Goal: Find specific page/section: Find specific page/section

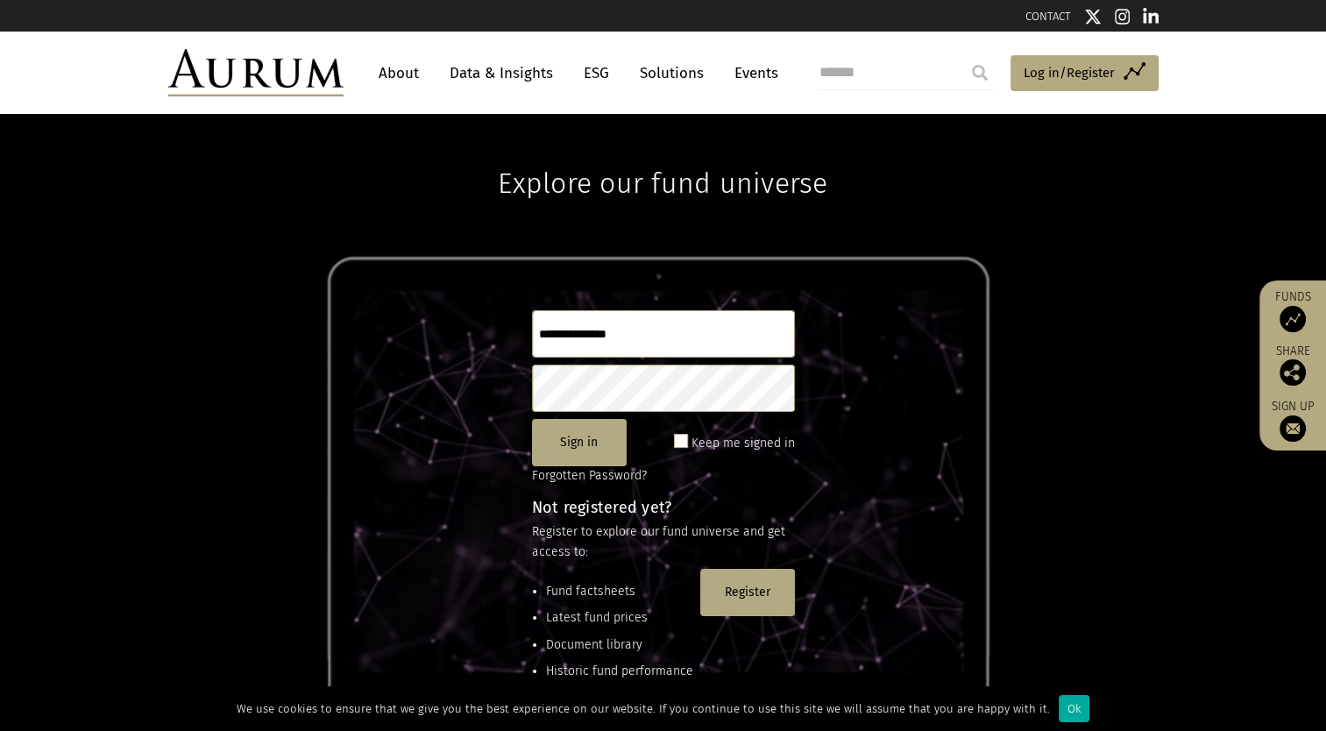
click at [649, 71] on link "Solutions" at bounding box center [672, 73] width 82 height 32
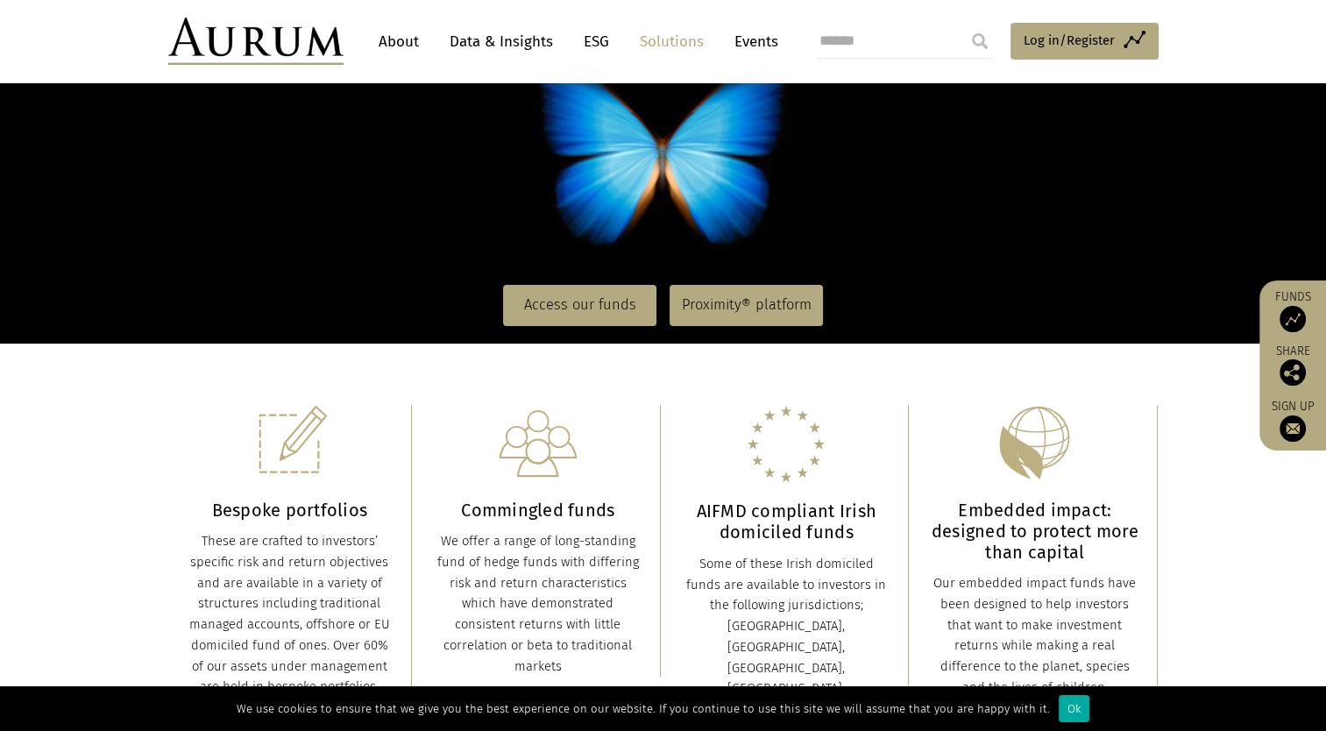
scroll to position [214, 0]
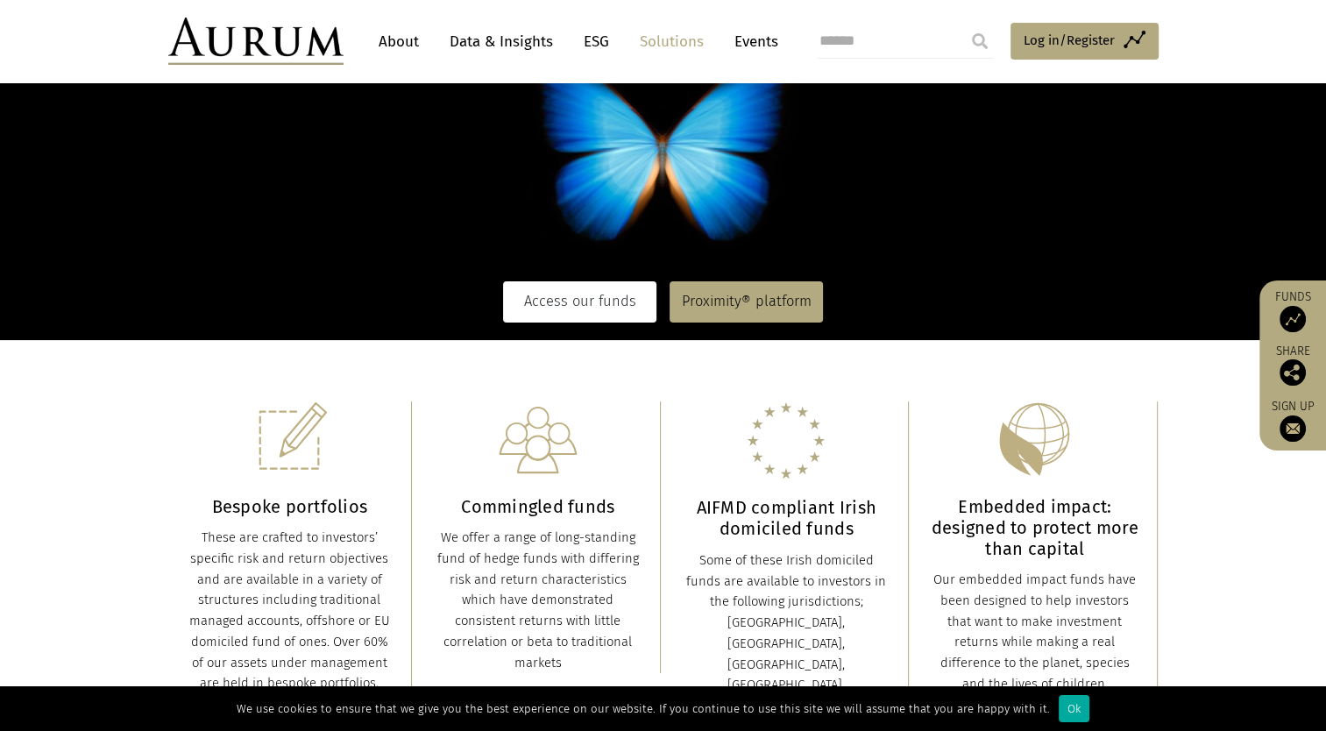
click at [563, 291] on link "Access our funds" at bounding box center [579, 301] width 153 height 40
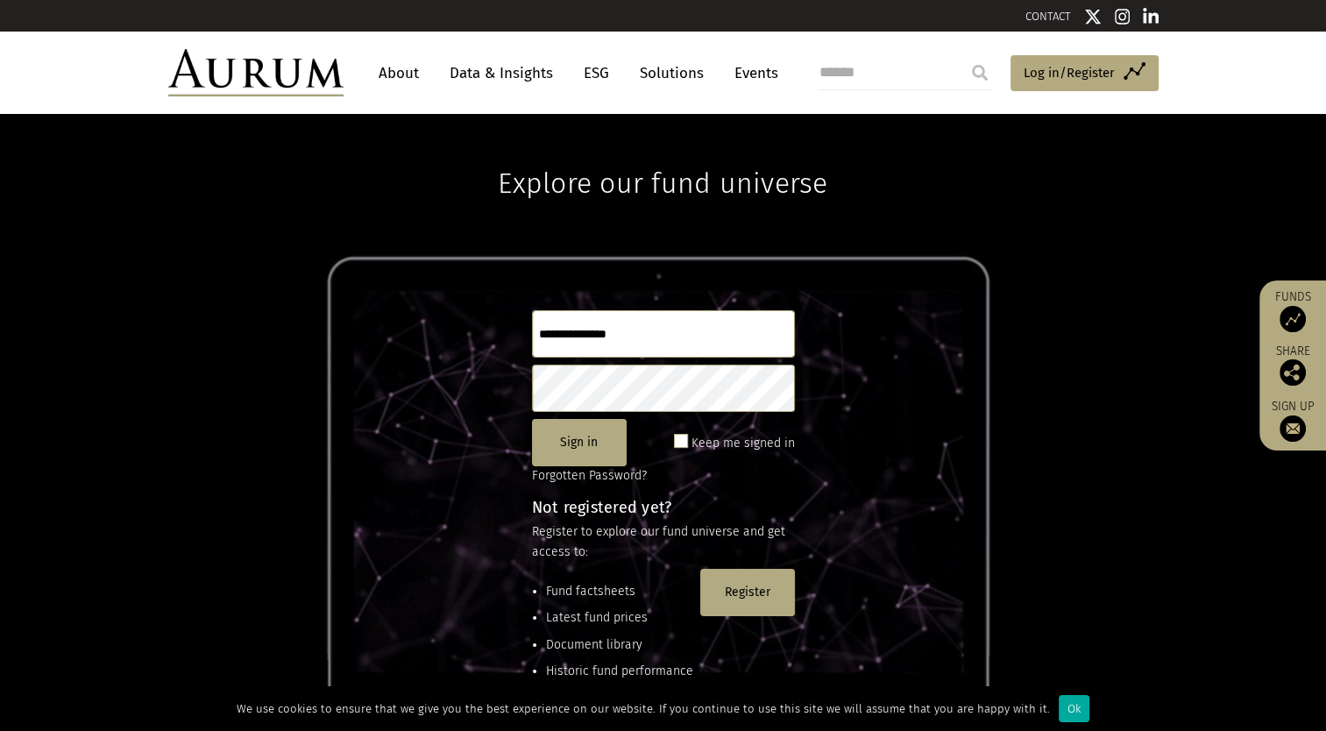
scroll to position [73, 0]
